Goal: Register for event/course: Register for event/course

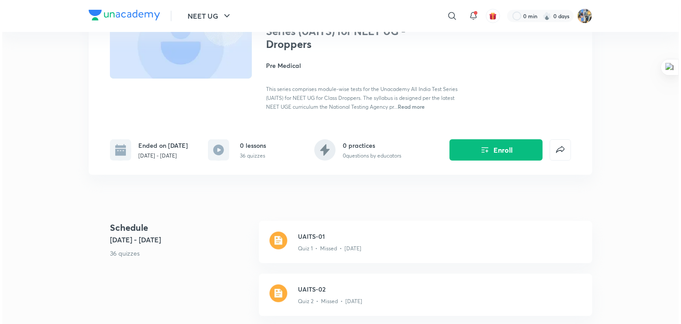
scroll to position [81, 0]
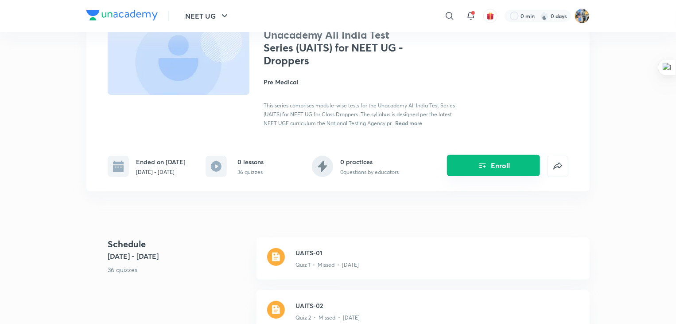
click at [490, 176] on button "Enroll" at bounding box center [493, 165] width 93 height 21
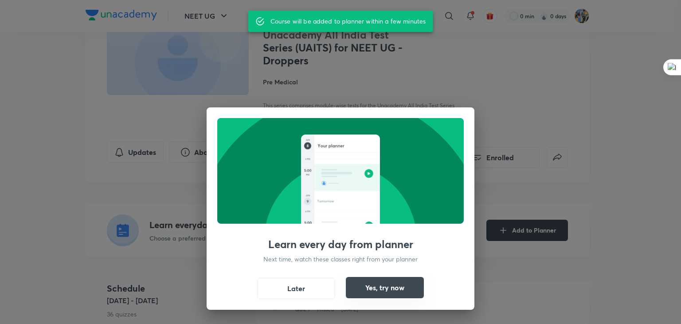
click at [390, 288] on button "Yes, try now" at bounding box center [385, 287] width 78 height 21
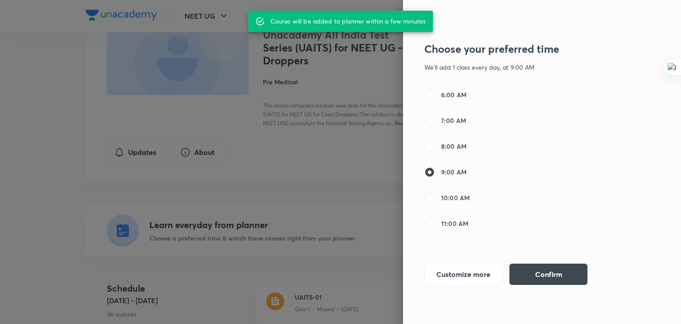
click at [449, 224] on span "11:00 AM" at bounding box center [454, 222] width 27 height 9
click at [435, 224] on input "11:00 AM" at bounding box center [429, 223] width 11 height 11
radio input "false"
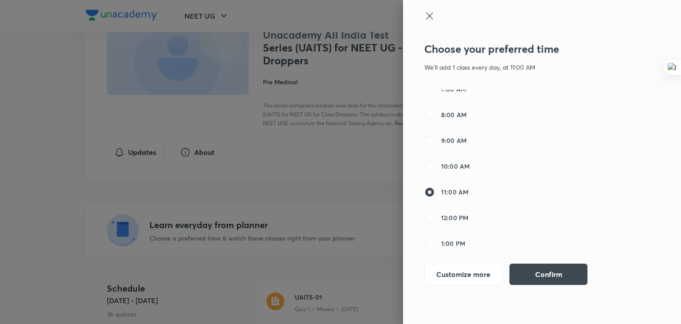
scroll to position [76, 0]
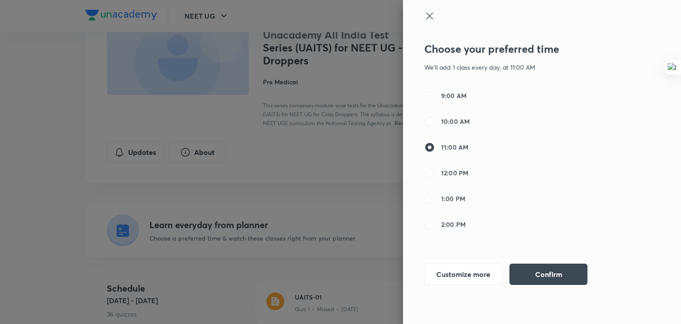
click at [450, 200] on span "1:00 PM" at bounding box center [453, 198] width 24 height 9
click at [435, 200] on input "1:00 PM" at bounding box center [429, 198] width 11 height 11
radio input "false"
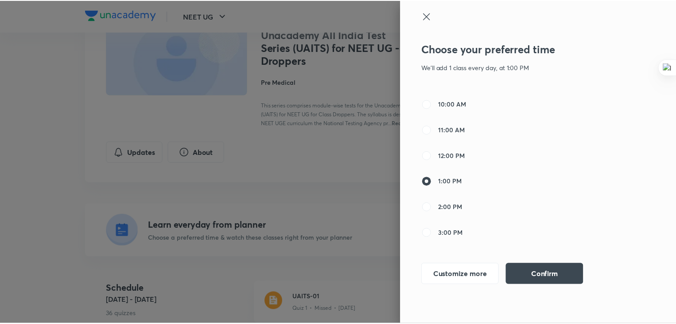
scroll to position [94, 0]
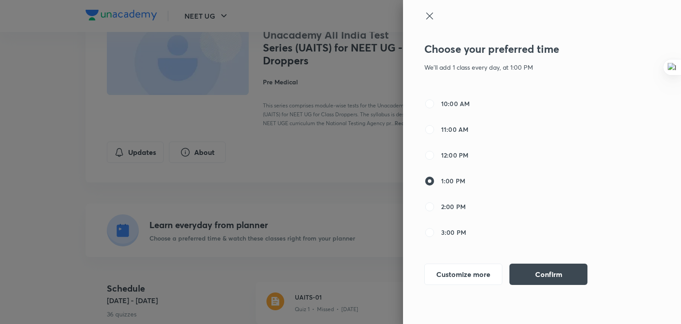
click at [449, 204] on span "2:00 PM" at bounding box center [453, 206] width 24 height 9
click at [435, 204] on input "2:00 PM" at bounding box center [429, 206] width 11 height 11
radio input "false"
radio input "true"
click at [555, 268] on button "Confirm" at bounding box center [548, 272] width 78 height 21
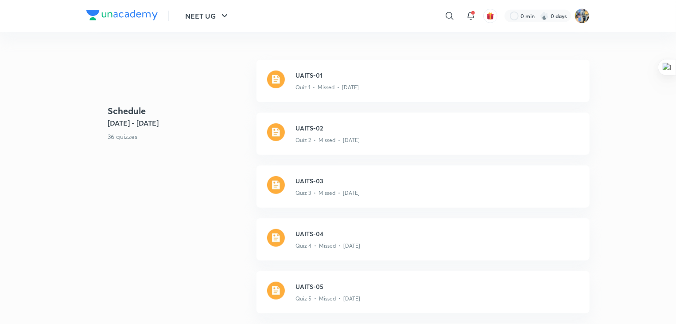
scroll to position [0, 0]
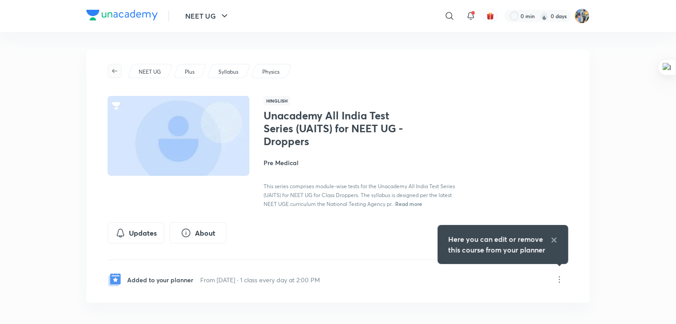
click at [111, 72] on icon "button" at bounding box center [114, 70] width 7 height 7
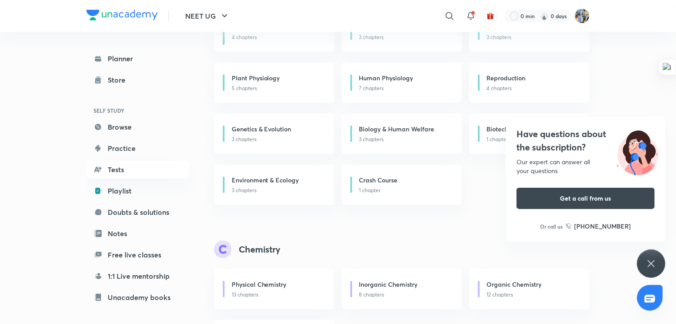
scroll to position [39, 0]
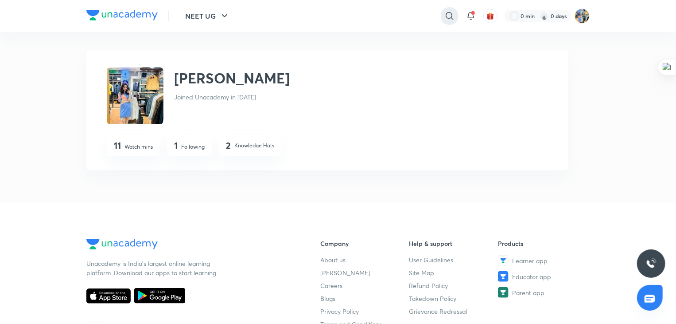
click at [446, 20] on icon at bounding box center [450, 16] width 11 height 11
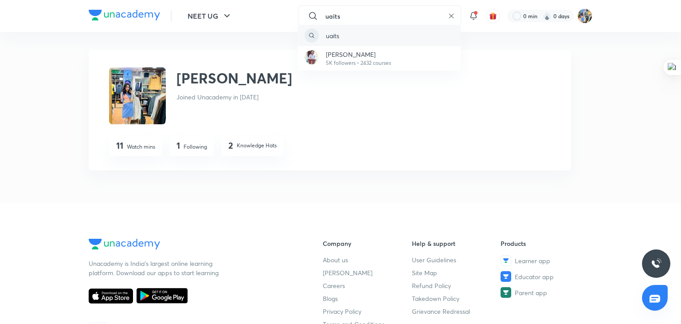
type input "uaits"
click at [398, 38] on div "uaits" at bounding box center [378, 35] width 163 height 21
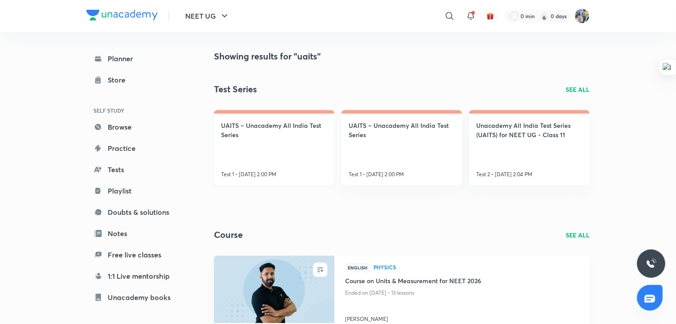
click at [257, 152] on link "UAITS – Unacademy All India Test Series Test 1 • Oct 5, 2:00 PM" at bounding box center [274, 147] width 121 height 75
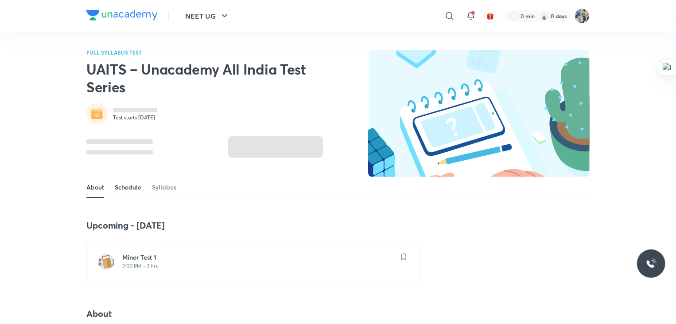
click at [126, 188] on link "Schedule" at bounding box center [128, 186] width 27 height 21
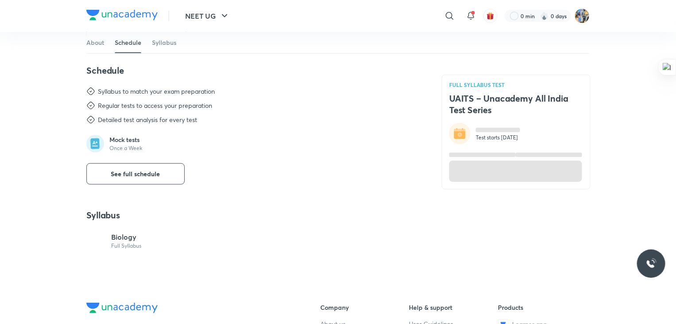
scroll to position [409, 0]
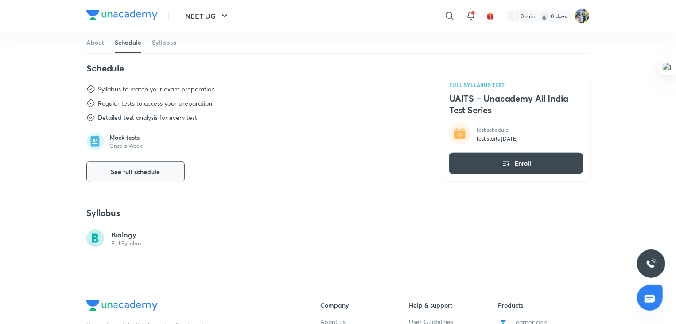
click at [140, 175] on span "See full schedule" at bounding box center [135, 171] width 49 height 9
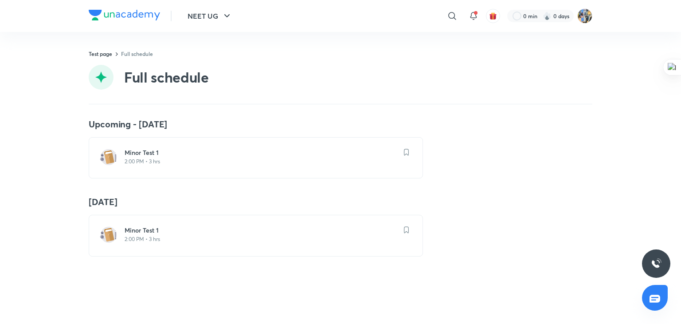
click at [155, 174] on div "Minor Test 1 2:00 PM • 3 hrs" at bounding box center [256, 157] width 334 height 41
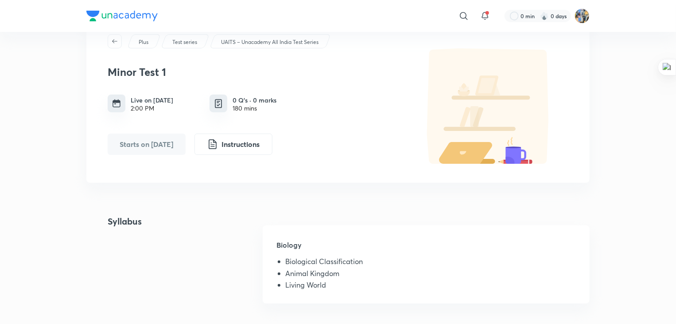
scroll to position [33, 0]
